Goal: Task Accomplishment & Management: Manage account settings

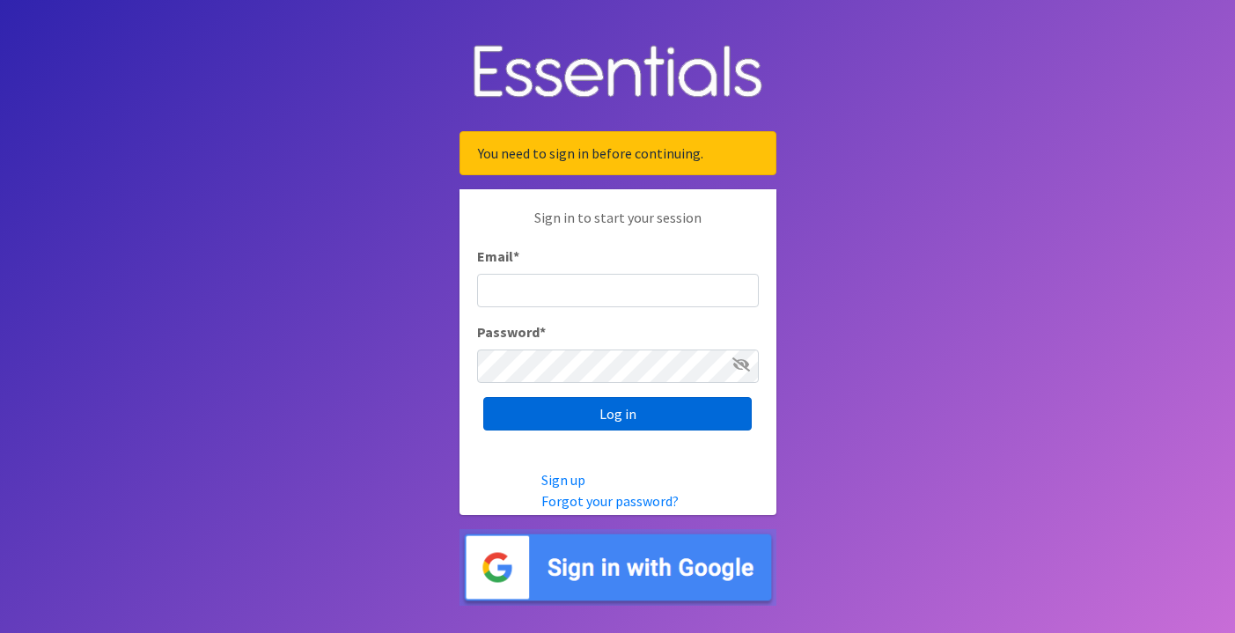
type input "[PERSON_NAME][EMAIL_ADDRESS][DOMAIN_NAME]"
click at [606, 419] on input "Log in" at bounding box center [617, 413] width 268 height 33
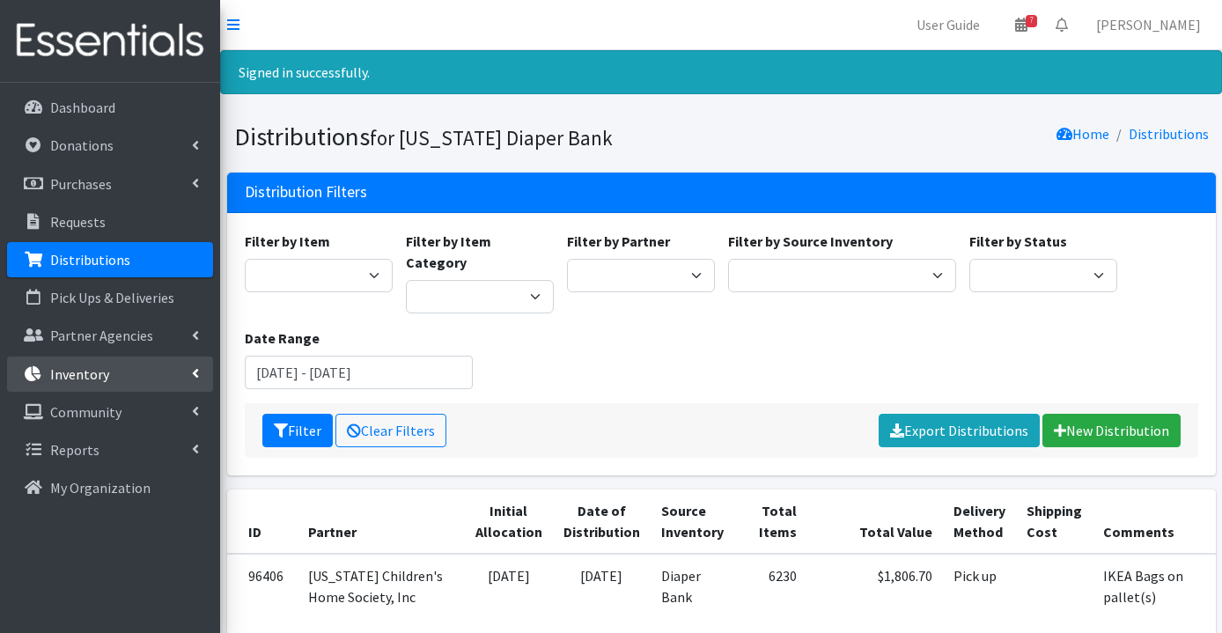
click at [106, 375] on p "Inventory" at bounding box center [79, 374] width 59 height 18
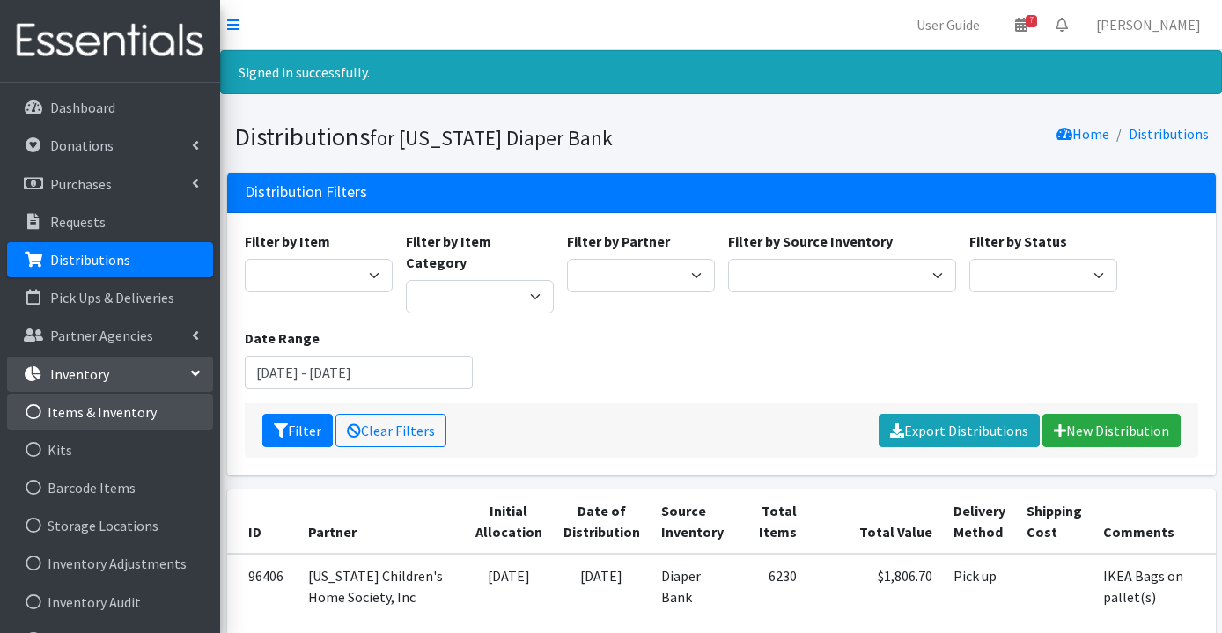
click at [104, 408] on link "Items & Inventory" at bounding box center [110, 411] width 206 height 35
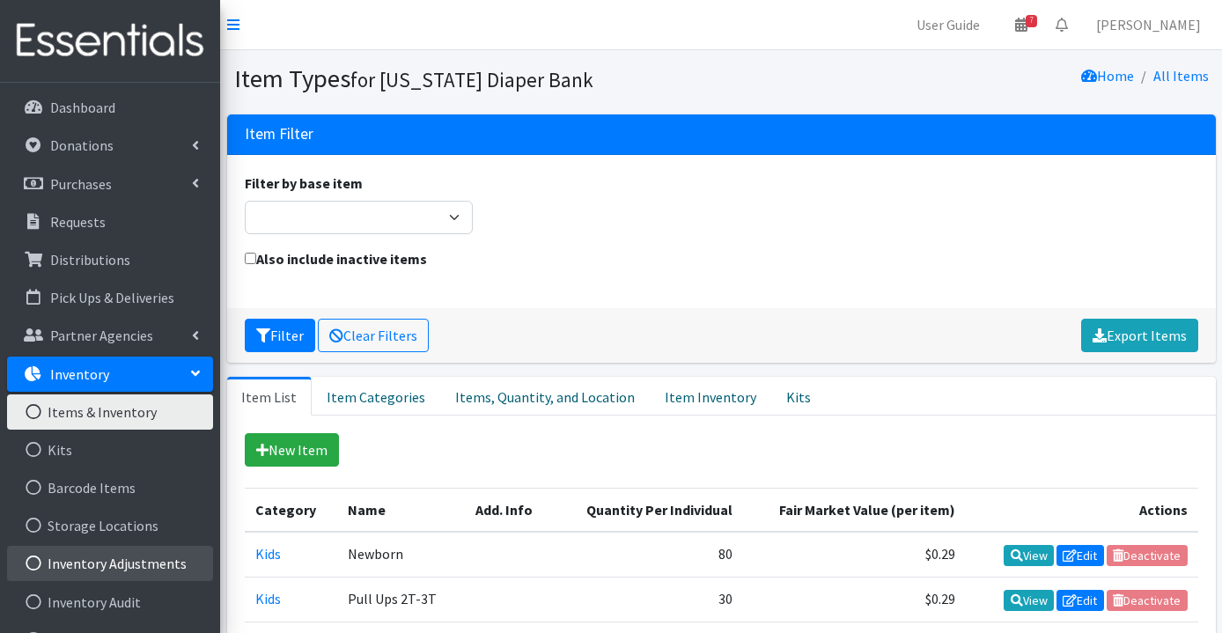
click at [119, 571] on link "Inventory Adjustments" at bounding box center [110, 563] width 206 height 35
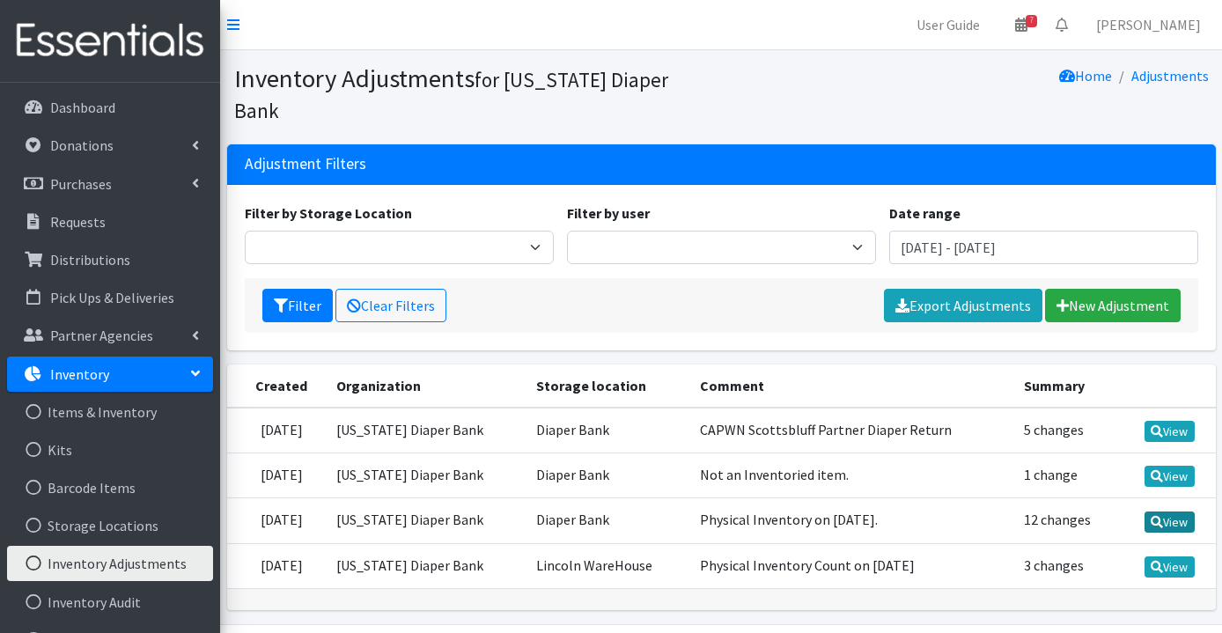
click at [1170, 511] on link "View" at bounding box center [1169, 521] width 50 height 21
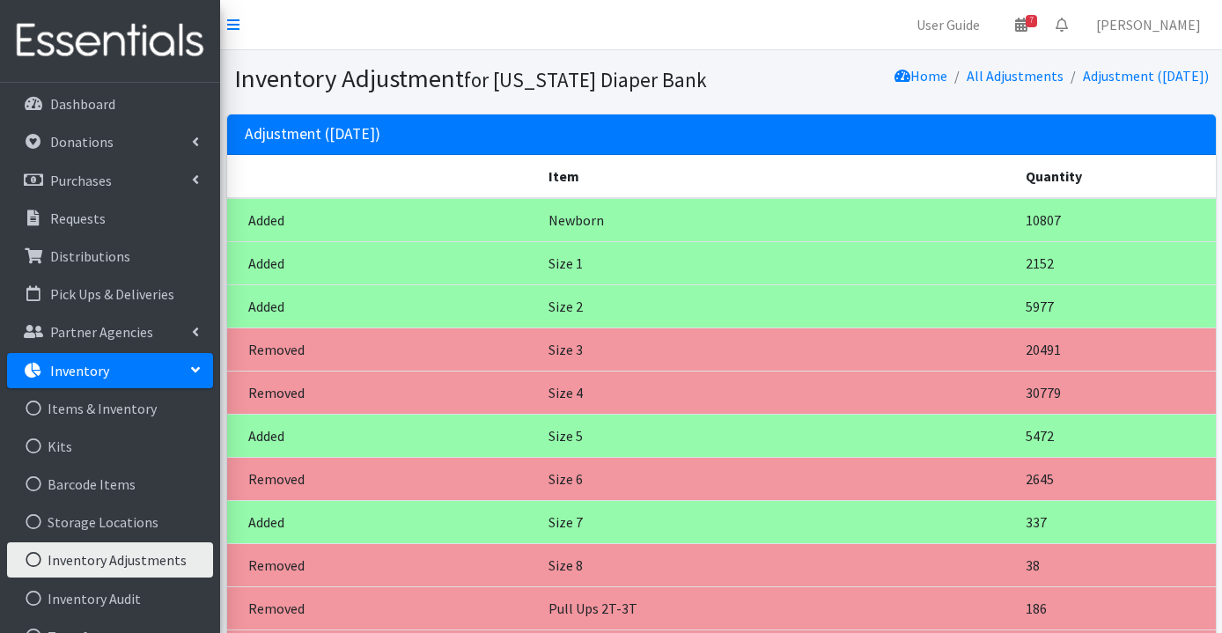
scroll to position [32, 0]
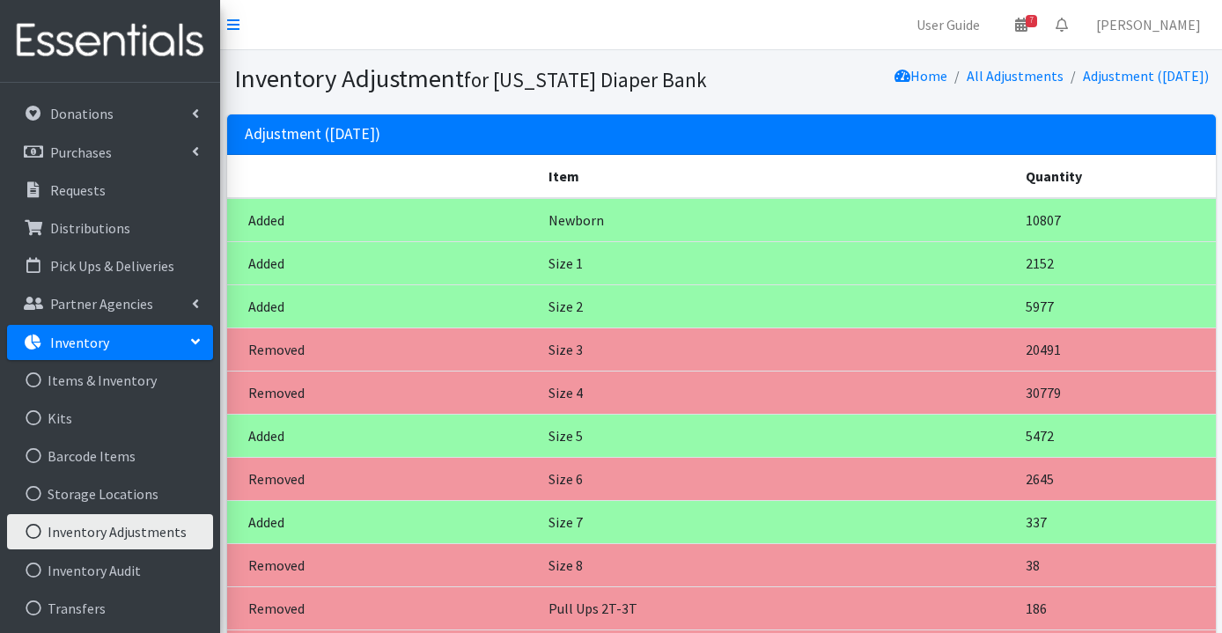
click at [84, 342] on p "Inventory" at bounding box center [79, 343] width 59 height 18
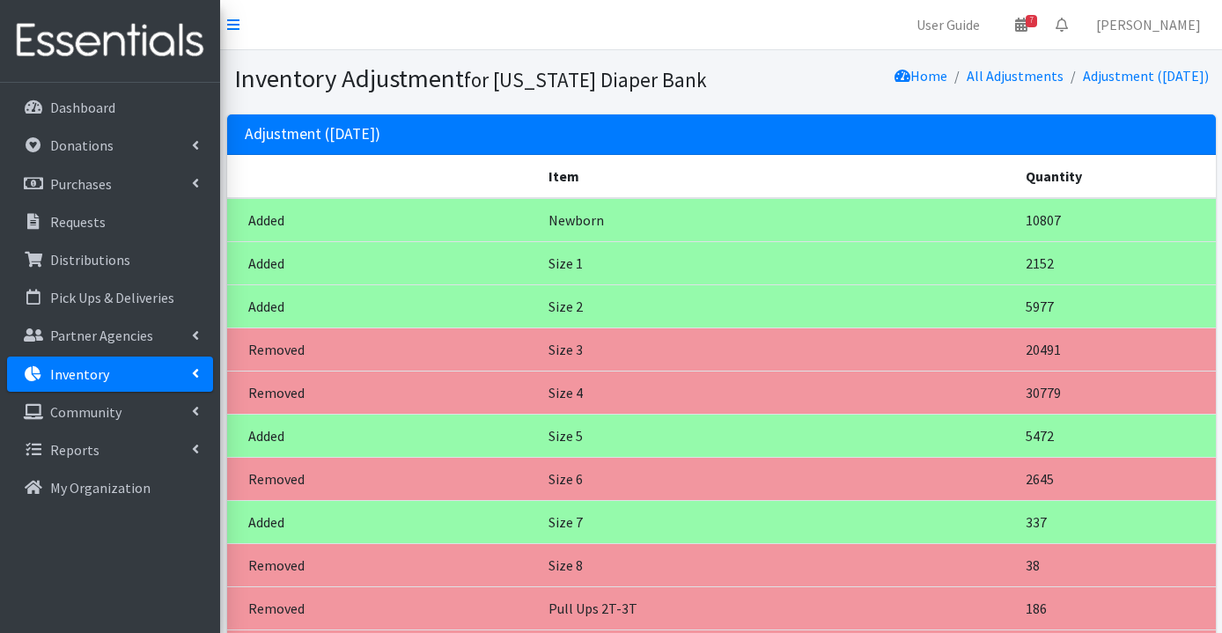
scroll to position [0, 0]
click at [166, 372] on link "Inventory" at bounding box center [110, 373] width 206 height 35
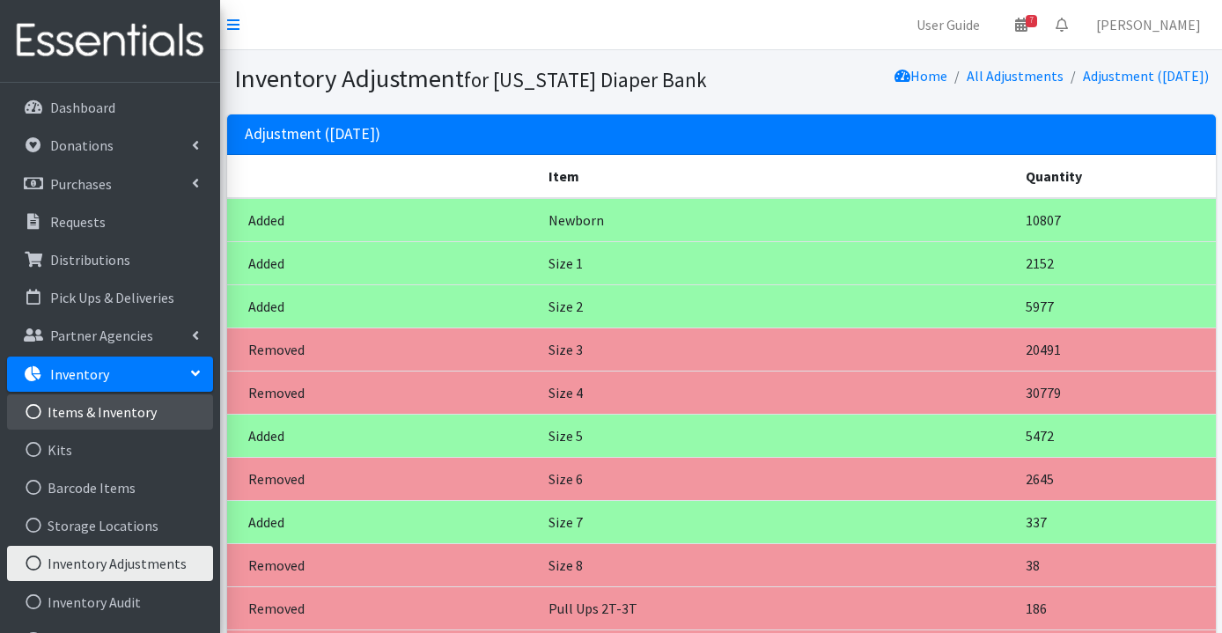
click at [137, 410] on link "Items & Inventory" at bounding box center [110, 411] width 206 height 35
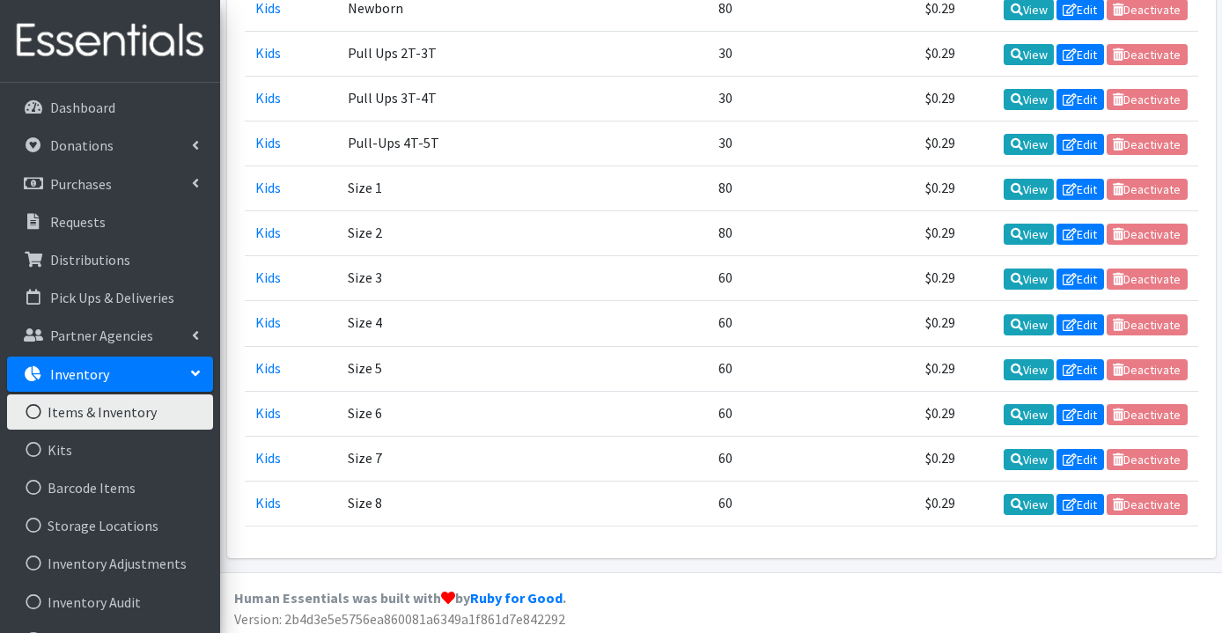
scroll to position [110, 0]
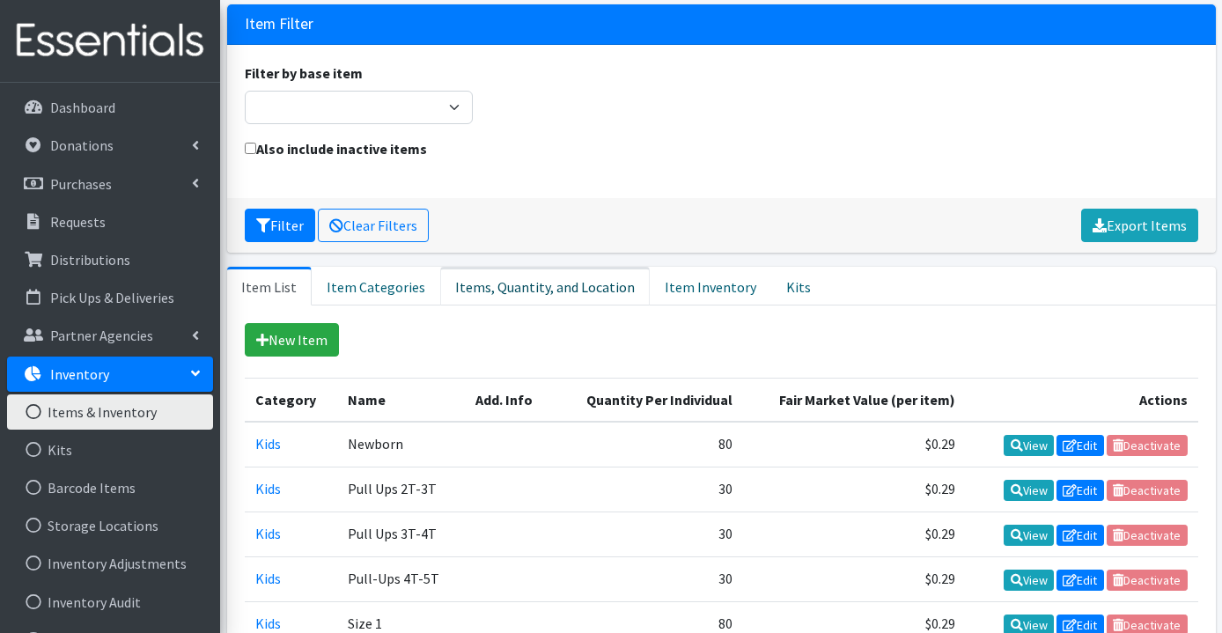
click at [563, 283] on link "Items, Quantity, and Location" at bounding box center [544, 286] width 209 height 39
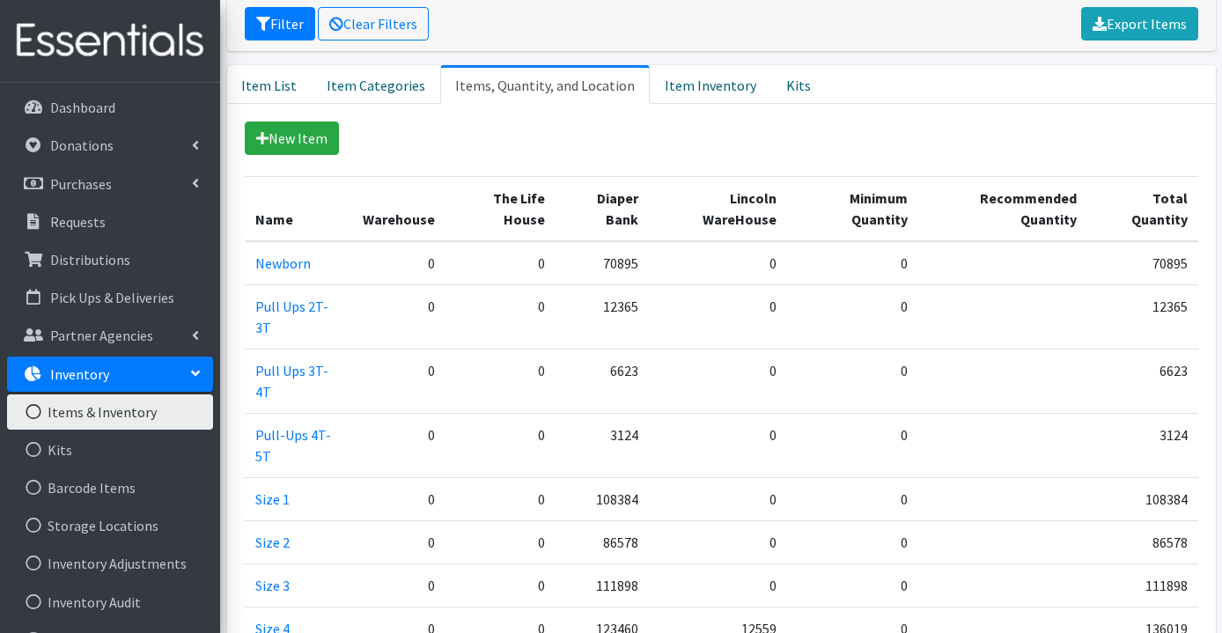
scroll to position [570, 0]
